Goal: Information Seeking & Learning: Learn about a topic

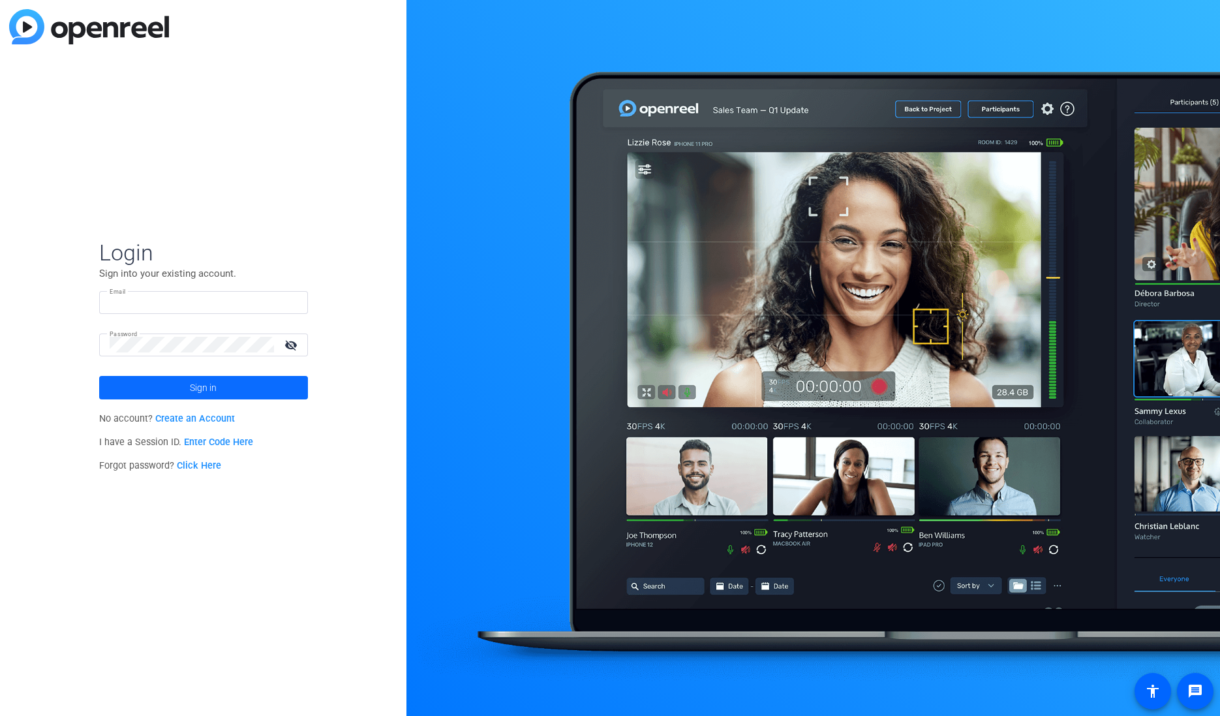
type input "[EMAIL_ADDRESS][DOMAIN_NAME]"
click at [229, 389] on span at bounding box center [203, 387] width 209 height 31
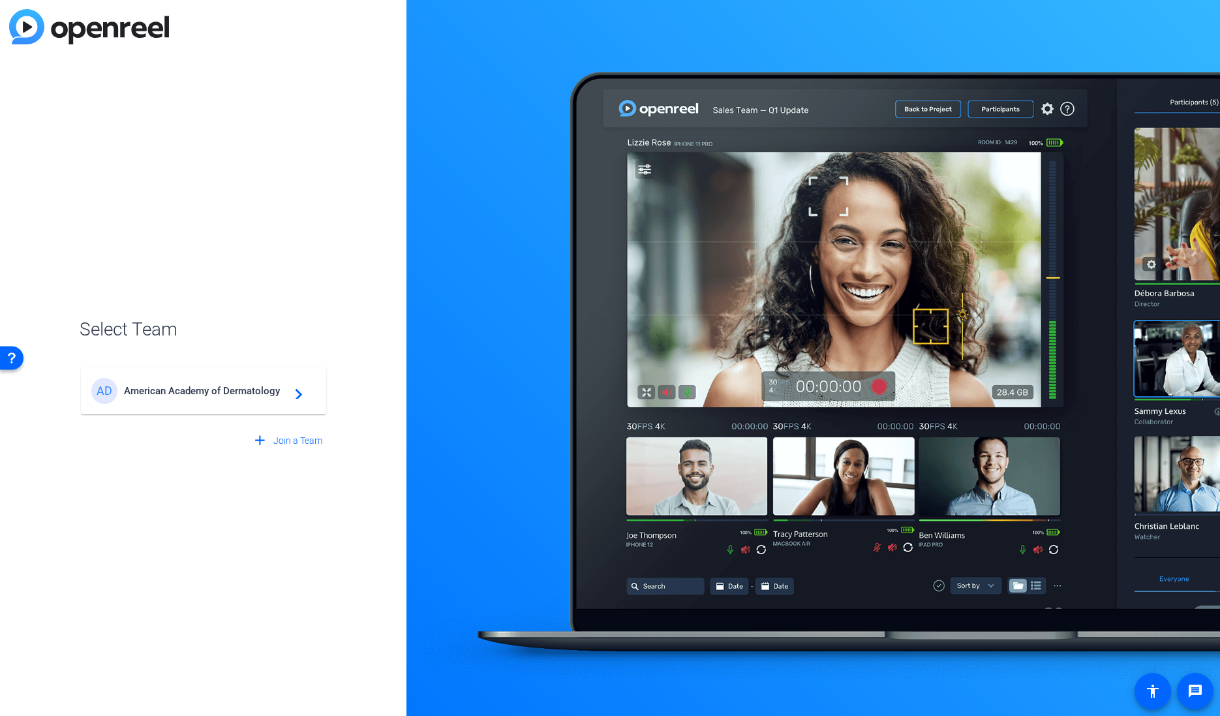
click at [229, 389] on span "American Academy of Dermatology" at bounding box center [205, 391] width 163 height 12
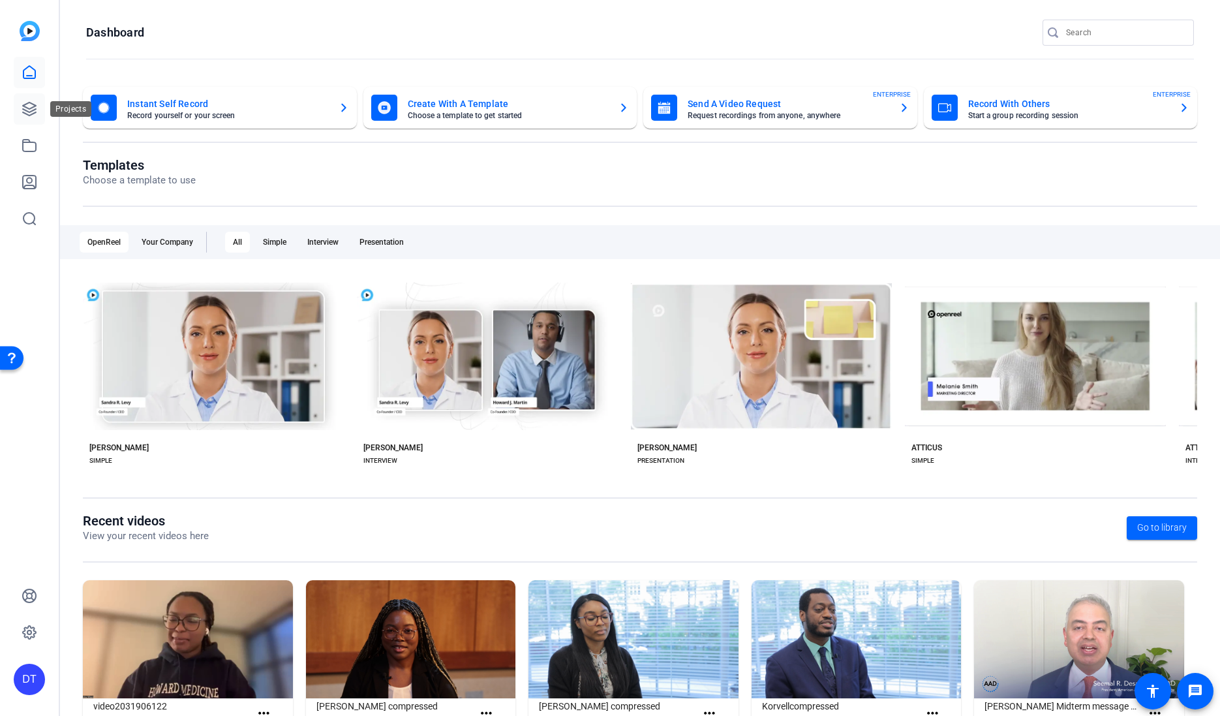
click at [43, 111] on link at bounding box center [29, 108] width 31 height 31
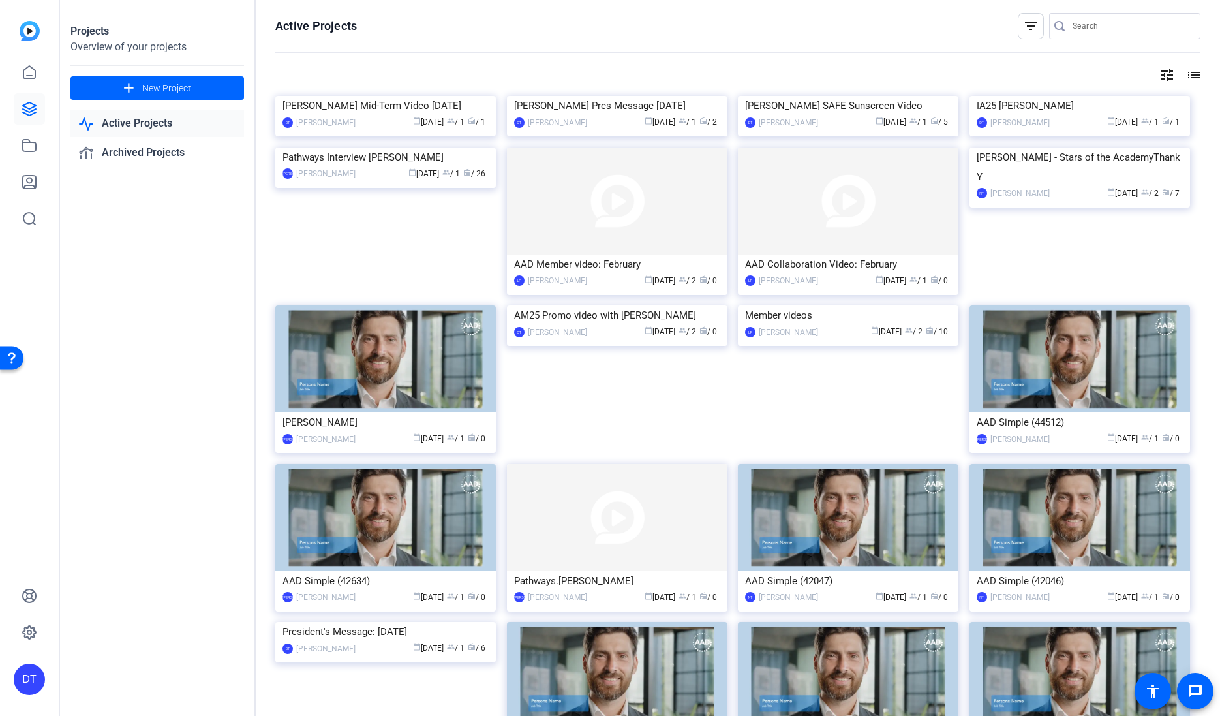
click at [380, 96] on img at bounding box center [385, 96] width 220 height 0
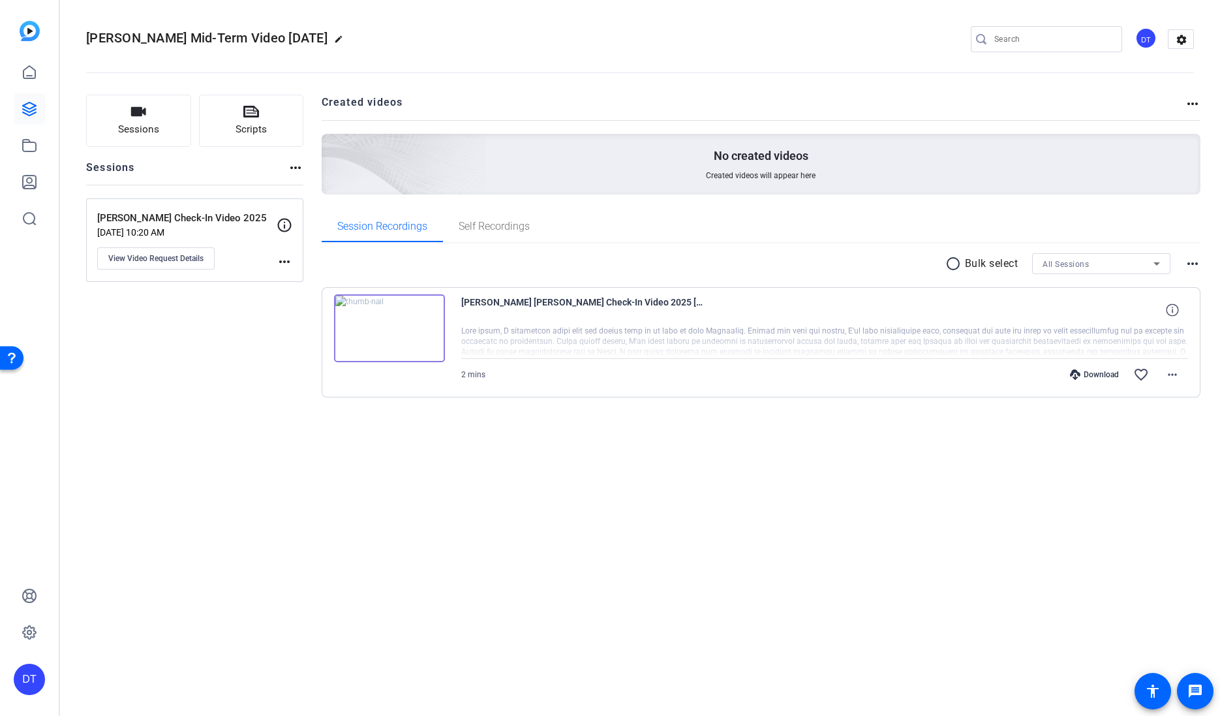
click at [419, 323] on img at bounding box center [389, 328] width 111 height 68
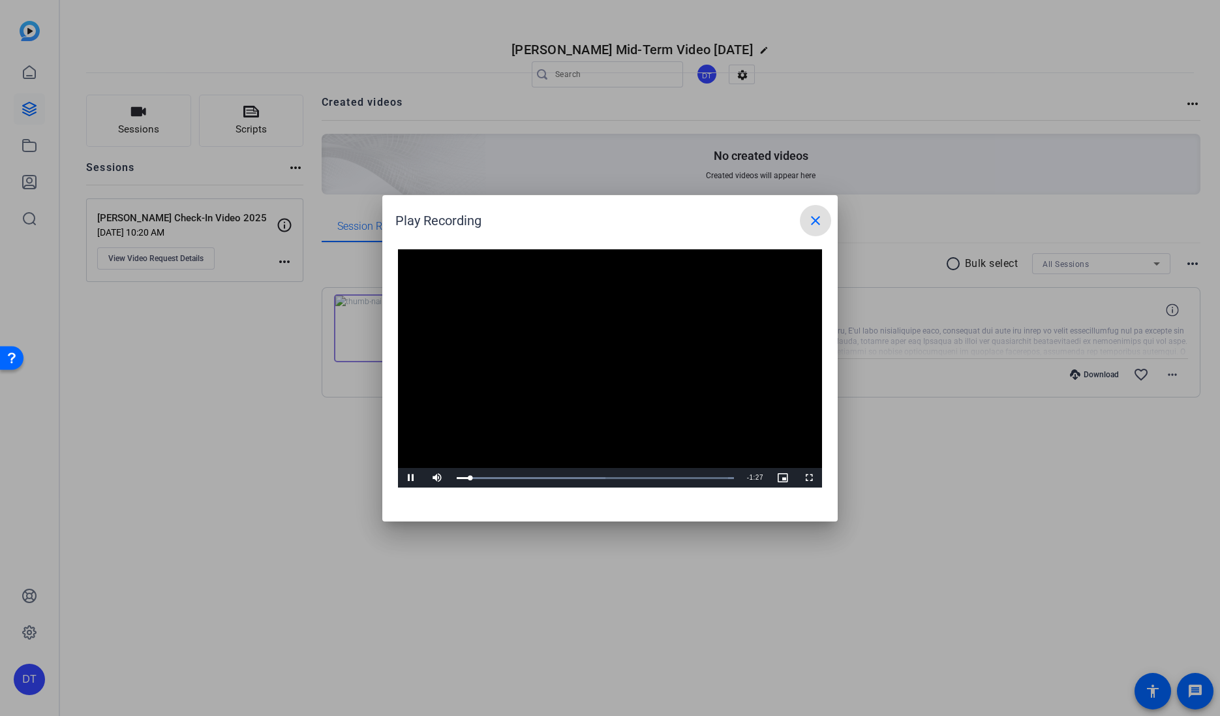
click at [599, 374] on video "Video Player" at bounding box center [610, 368] width 424 height 239
click at [414, 478] on span "Video Player" at bounding box center [411, 478] width 26 height 0
click at [416, 478] on span "Video Player" at bounding box center [411, 478] width 26 height 0
drag, startPoint x: 489, startPoint y: 475, endPoint x: 450, endPoint y: 476, distance: 38.5
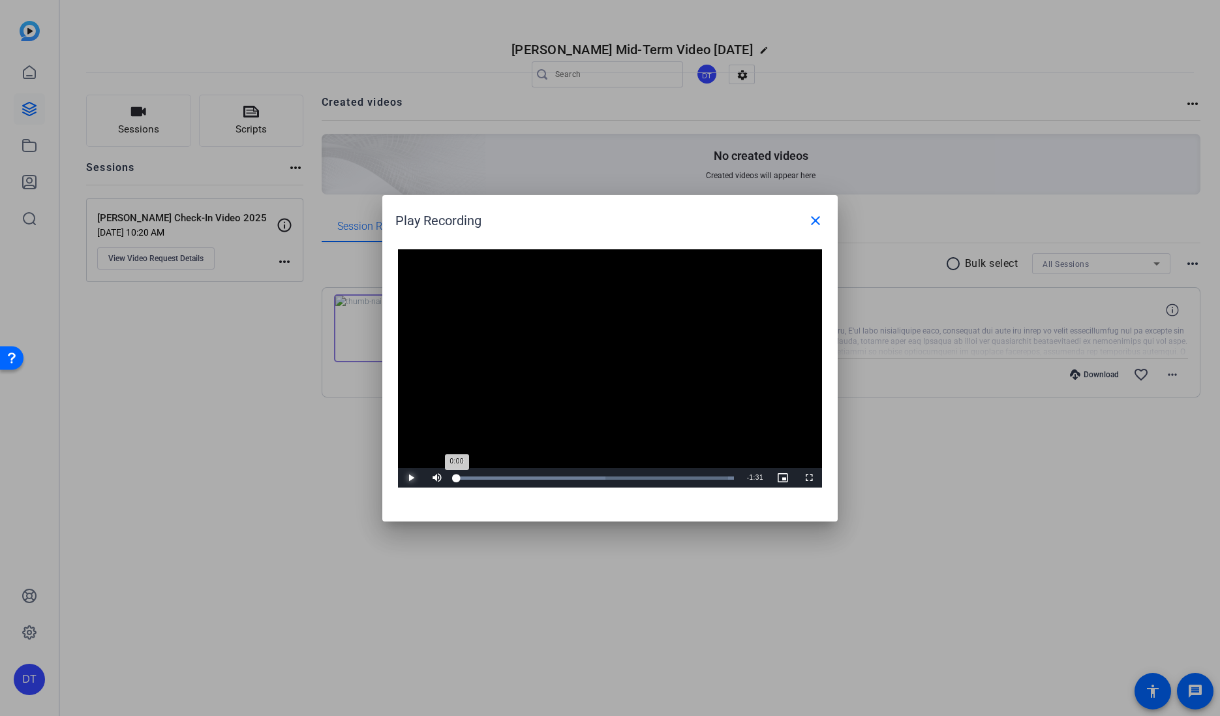
click at [450, 476] on div "Loaded : 100.00% 0:00 0:00" at bounding box center [595, 478] width 290 height 20
click at [813, 217] on mat-icon "close" at bounding box center [816, 221] width 16 height 16
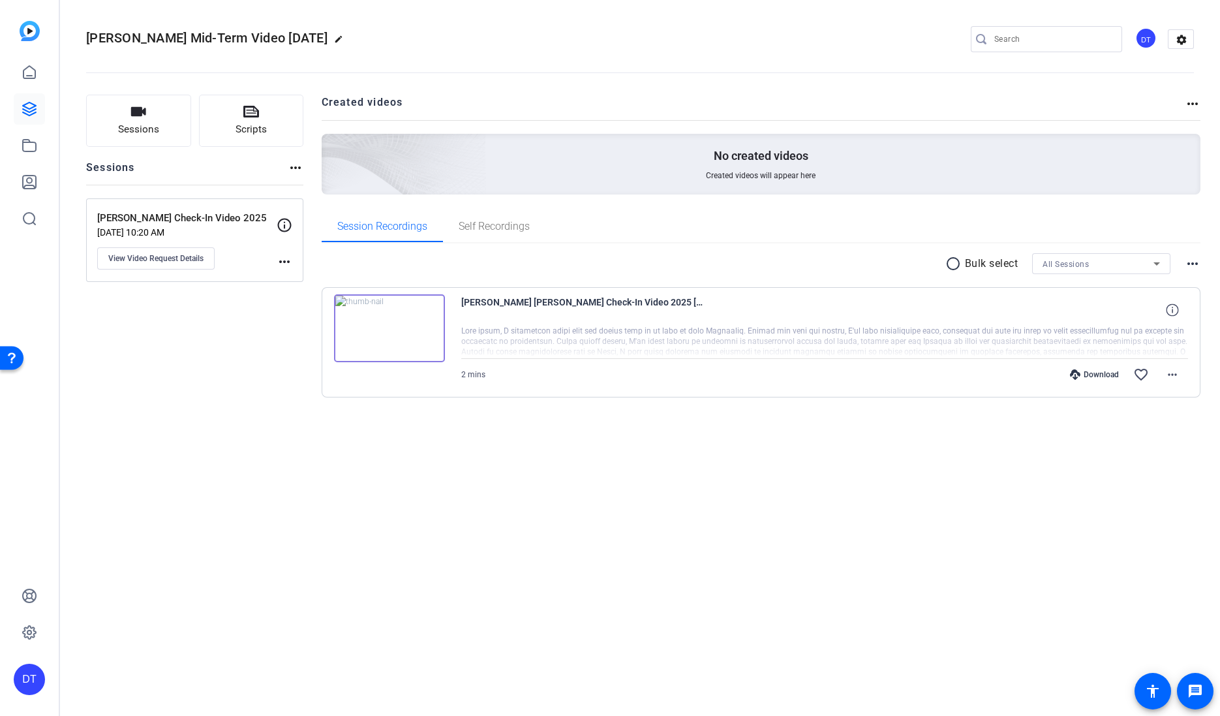
click at [1078, 375] on icon at bounding box center [1075, 374] width 10 height 10
drag, startPoint x: 249, startPoint y: 419, endPoint x: 244, endPoint y: 397, distance: 23.3
click at [249, 419] on div "Sessions Scripts Sessions more_horiz [PERSON_NAME] Check-In Video 2025 [DATE] 1…" at bounding box center [194, 267] width 217 height 344
